Goal: Transaction & Acquisition: Purchase product/service

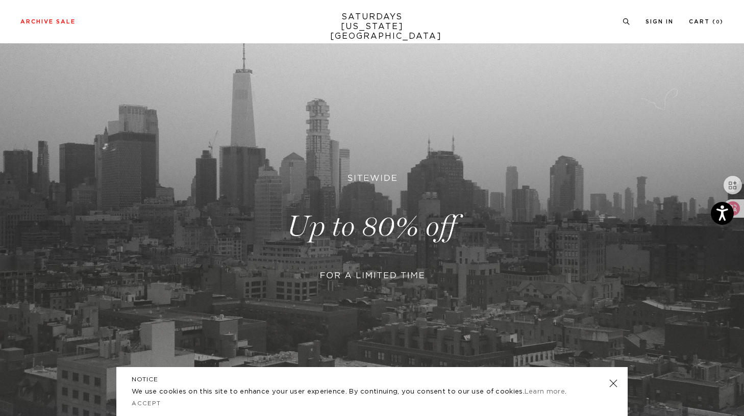
scroll to position [164, 0]
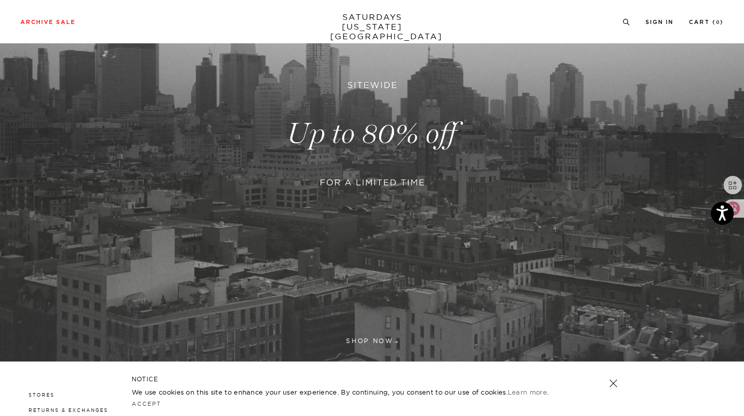
click at [611, 382] on link at bounding box center [613, 384] width 14 height 14
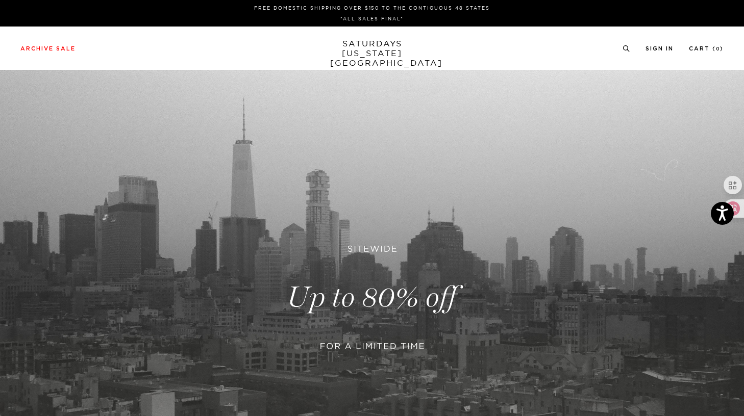
scroll to position [0, 0]
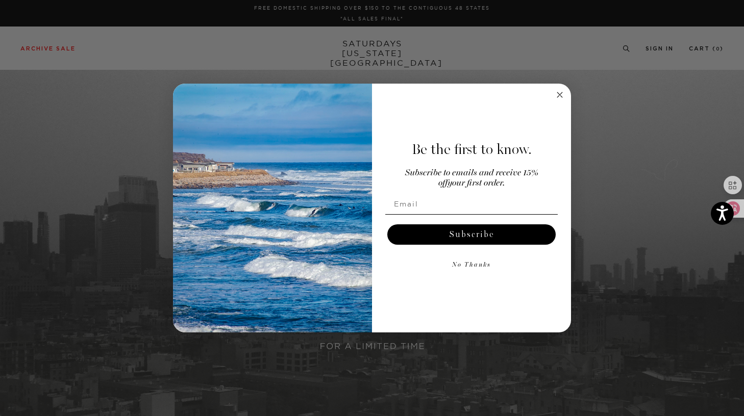
click at [363, 49] on div "Close dialog Be the first to know. Subscribe to emails and receive 15% off your…" at bounding box center [372, 208] width 744 height 416
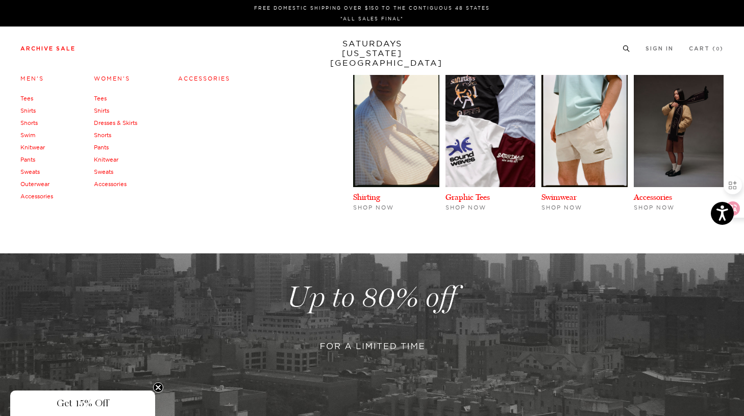
click at [67, 44] on li "Archive Sale Men's Tees Shirts Shorts Swim Knitwear Pants Sweats Outerwear" at bounding box center [47, 47] width 55 height 9
click at [28, 81] on link "Men's" at bounding box center [31, 78] width 23 height 7
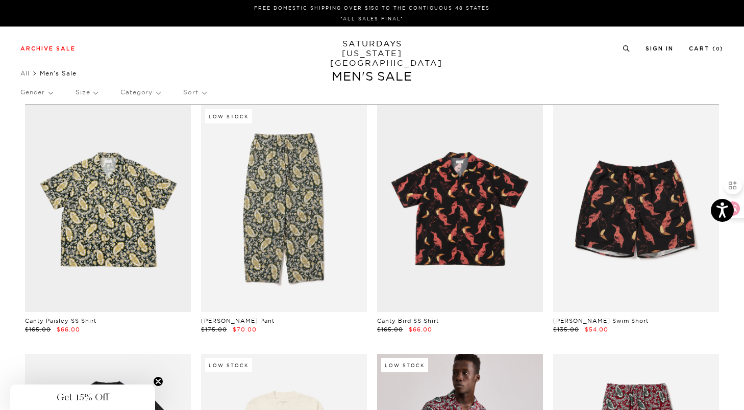
click at [352, 50] on link "SATURDAYS NEW YORK CITY" at bounding box center [372, 53] width 84 height 29
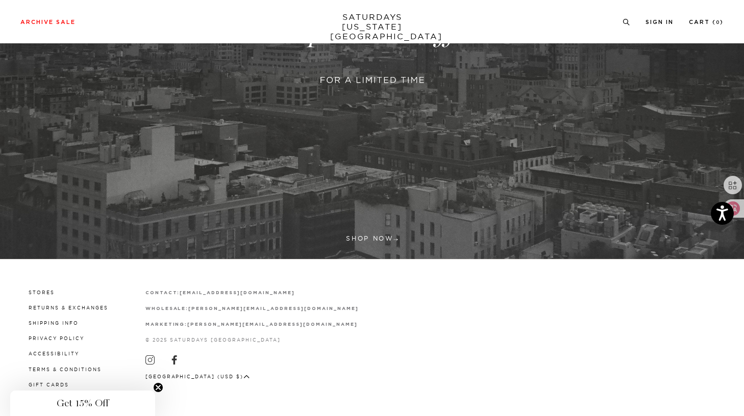
scroll to position [266, 0]
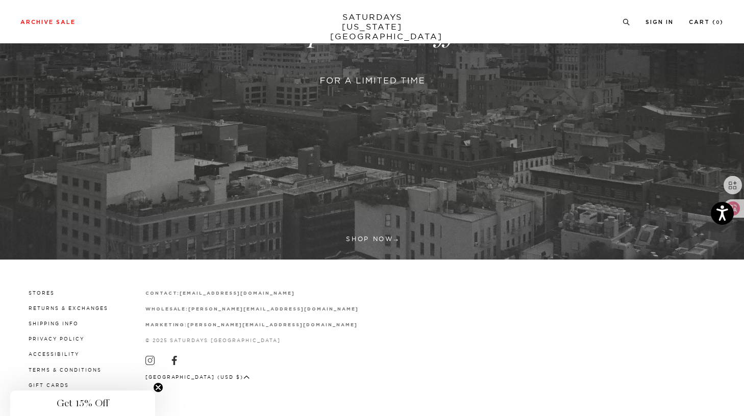
click at [370, 240] on link at bounding box center [372, 32] width 744 height 456
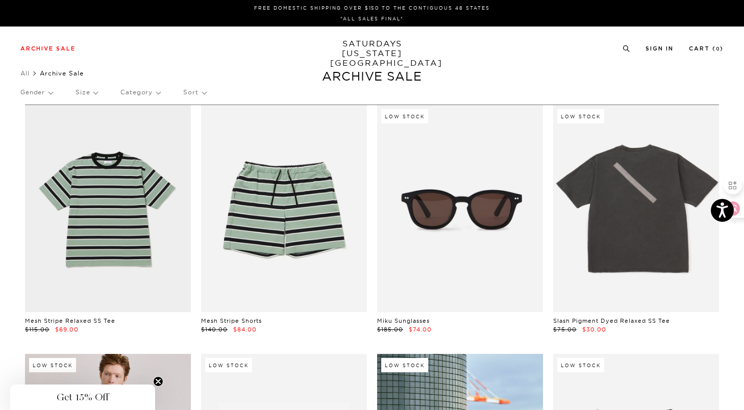
click at [53, 90] on div "Gender Size Category Sort" at bounding box center [371, 92] width 703 height 23
click at [44, 94] on p "Gender" at bounding box center [36, 92] width 32 height 23
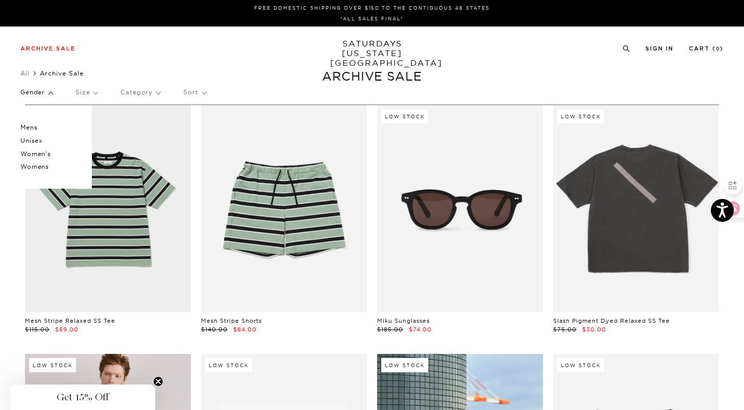
click at [33, 125] on p "Mens" at bounding box center [50, 127] width 61 height 13
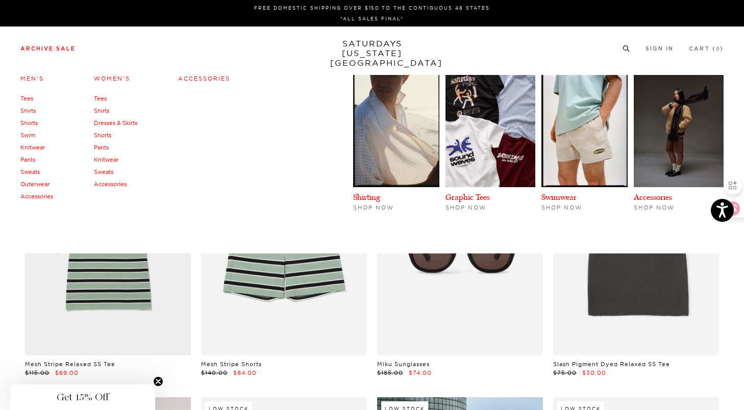
scroll to position [0, 2]
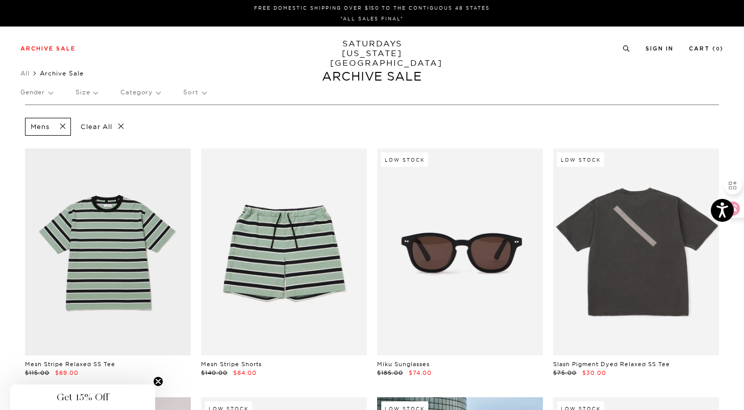
click at [149, 97] on p "Category" at bounding box center [140, 92] width 40 height 23
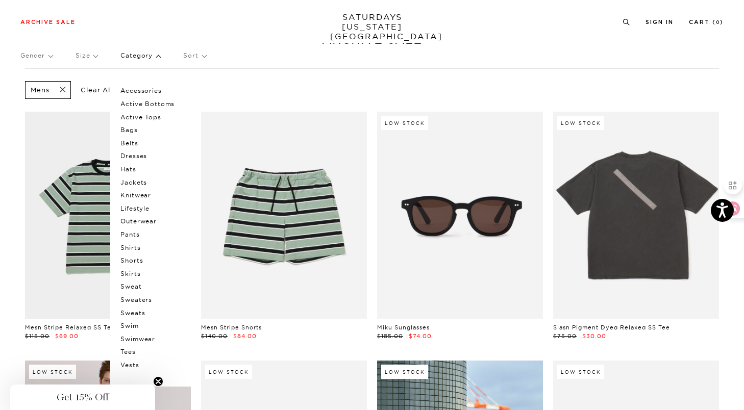
scroll to position [37, 1]
click at [134, 295] on p "Sweaters" at bounding box center [150, 299] width 61 height 13
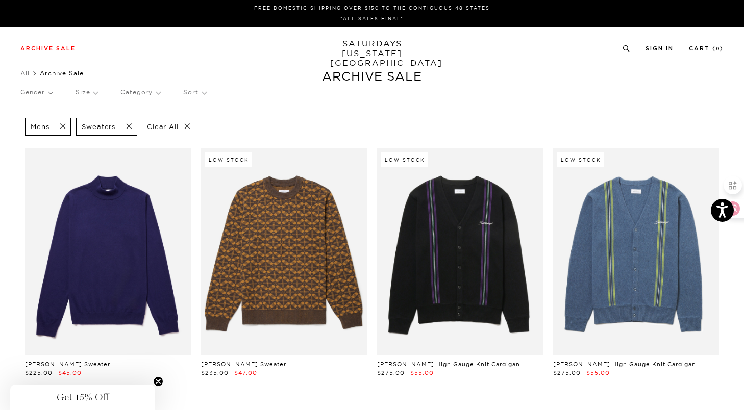
click at [131, 130] on span at bounding box center [125, 127] width 21 height 10
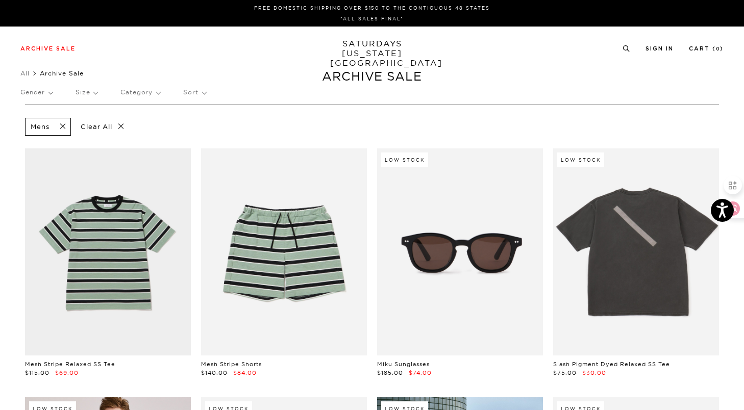
click at [137, 95] on p "Category" at bounding box center [140, 92] width 40 height 23
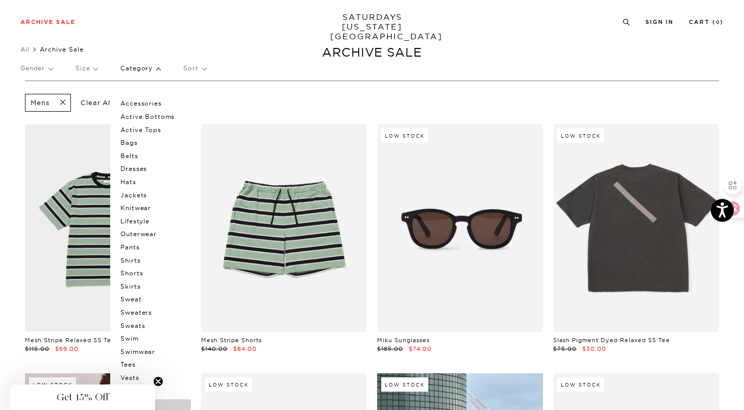
scroll to position [26, 0]
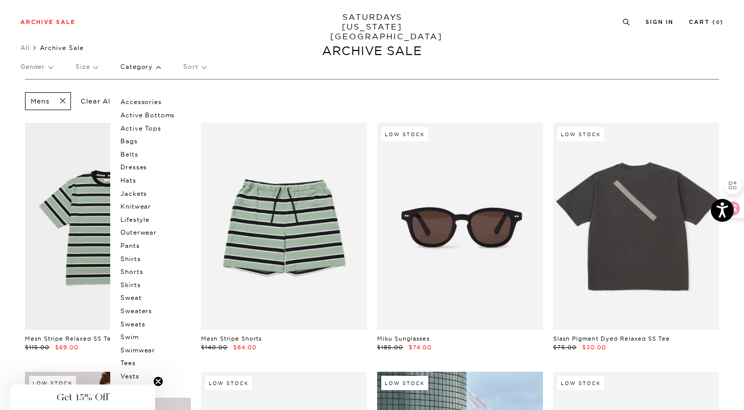
click at [134, 292] on p "Sweat" at bounding box center [150, 297] width 61 height 13
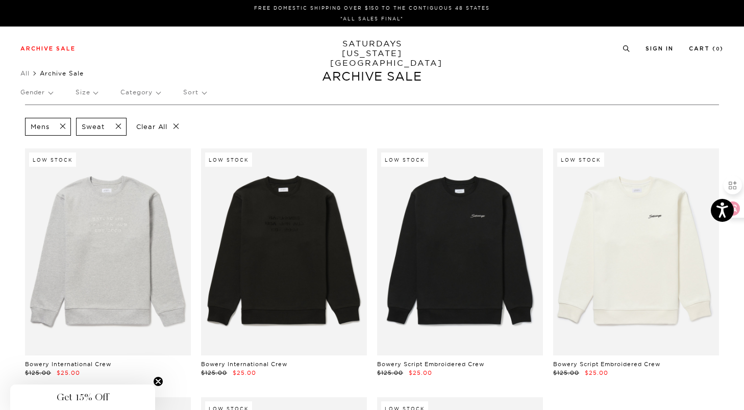
click at [120, 127] on span at bounding box center [115, 127] width 21 height 10
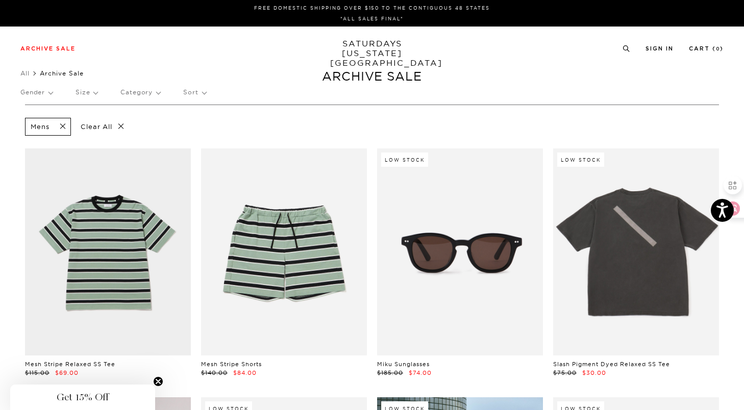
click at [129, 97] on p "Category" at bounding box center [140, 92] width 40 height 23
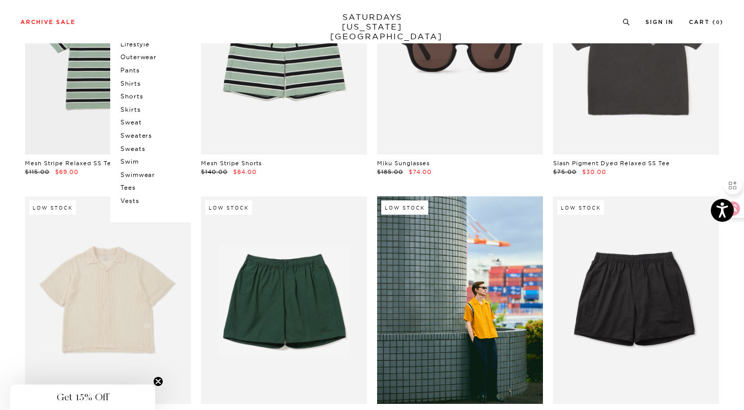
scroll to position [202, 0]
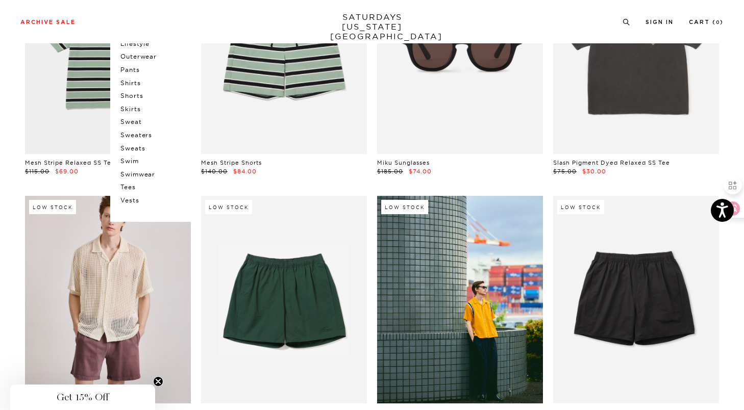
click at [140, 142] on p "Sweats" at bounding box center [150, 148] width 61 height 13
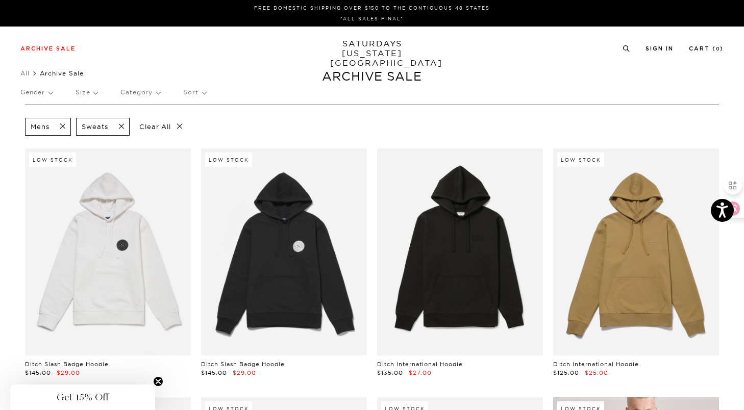
click at [127, 125] on span at bounding box center [118, 127] width 21 height 10
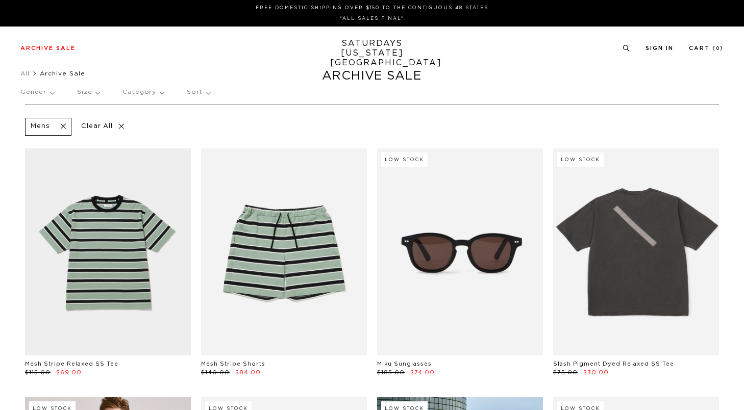
click at [91, 93] on p "Size" at bounding box center [88, 92] width 22 height 23
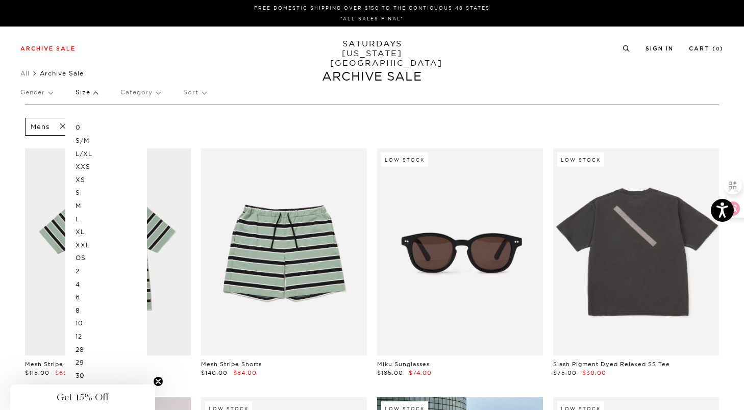
click at [91, 93] on p "Size" at bounding box center [87, 92] width 22 height 23
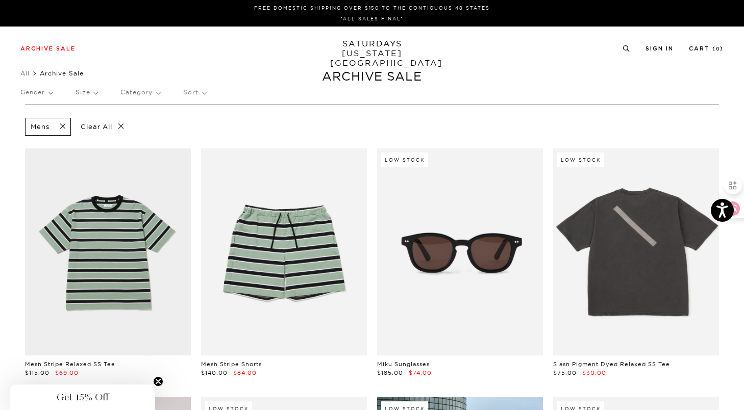
click at [66, 126] on span at bounding box center [59, 127] width 21 height 10
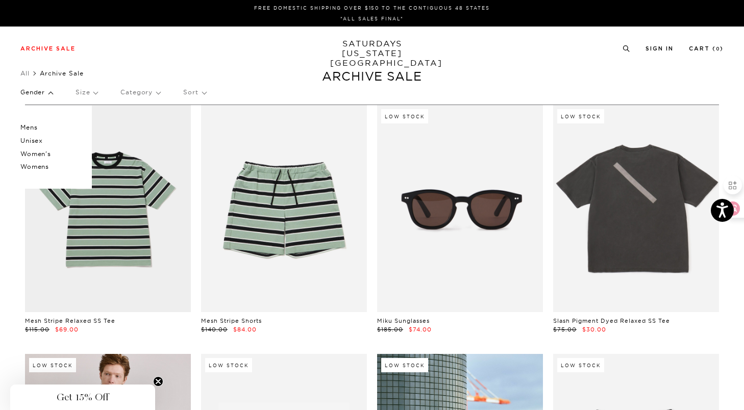
click at [36, 139] on p "Unisex" at bounding box center [50, 140] width 61 height 13
